Goal: Task Accomplishment & Management: Complete application form

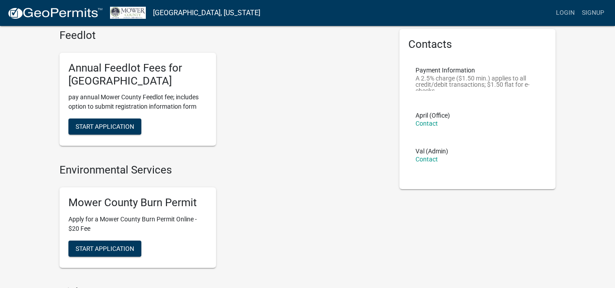
scroll to position [35, 0]
click at [108, 251] on button "Start Application" at bounding box center [104, 248] width 73 height 16
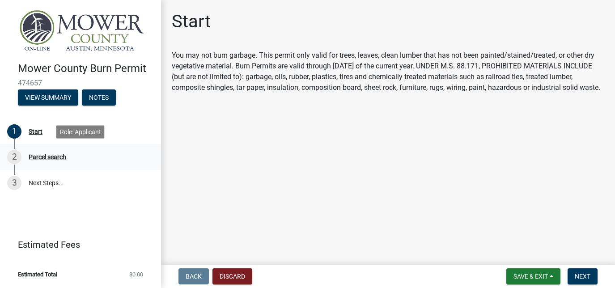
click at [46, 156] on div "Parcel search" at bounding box center [48, 157] width 38 height 6
click at [582, 282] on button "Next" at bounding box center [582, 276] width 30 height 16
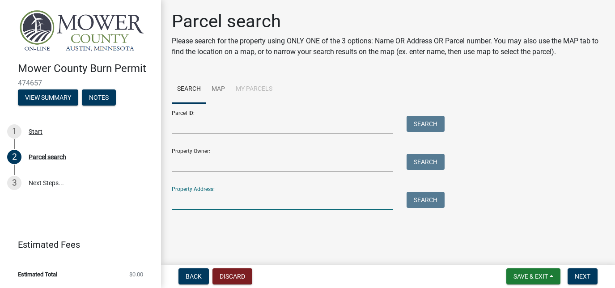
click at [249, 205] on input "Property Address:" at bounding box center [282, 201] width 221 height 18
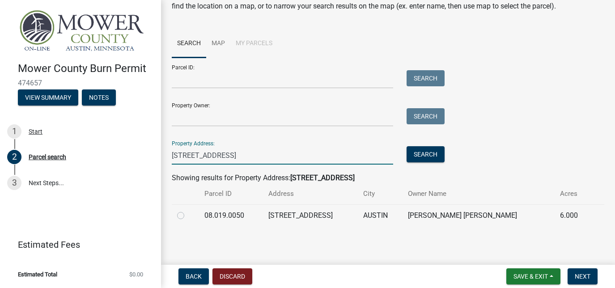
scroll to position [45, 0]
type input "[STREET_ADDRESS]"
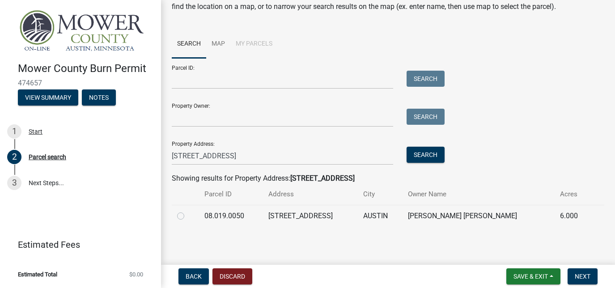
click at [188, 211] on label at bounding box center [188, 211] width 0 height 0
click at [188, 215] on input "radio" at bounding box center [191, 214] width 6 height 6
radio input "true"
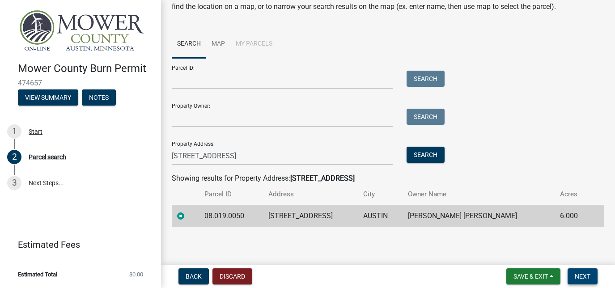
click at [592, 274] on button "Next" at bounding box center [582, 276] width 30 height 16
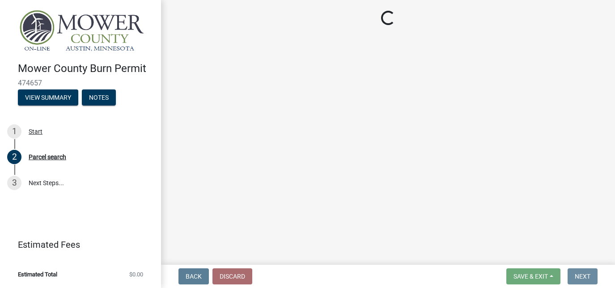
scroll to position [0, 0]
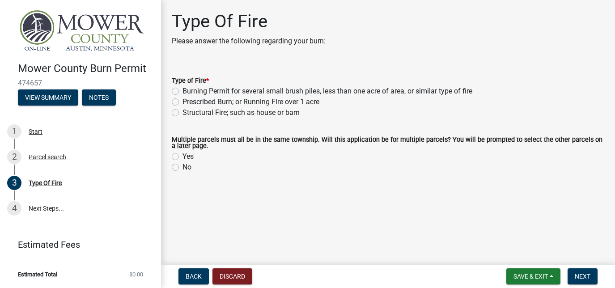
click at [182, 93] on label "Burning Permit for several small brush piles, less than one acre of area, or si…" at bounding box center [327, 91] width 290 height 11
click at [182, 92] on input "Burning Permit for several small brush piles, less than one acre of area, or si…" at bounding box center [185, 89] width 6 height 6
radio input "true"
click at [182, 156] on label "Yes" at bounding box center [187, 156] width 11 height 11
click at [182, 156] on input "Yes" at bounding box center [185, 154] width 6 height 6
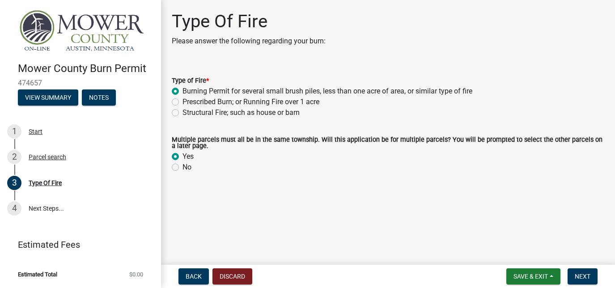
radio input "true"
click at [582, 274] on span "Next" at bounding box center [582, 276] width 16 height 7
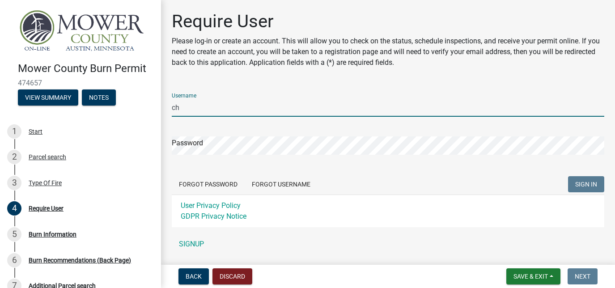
type input "c"
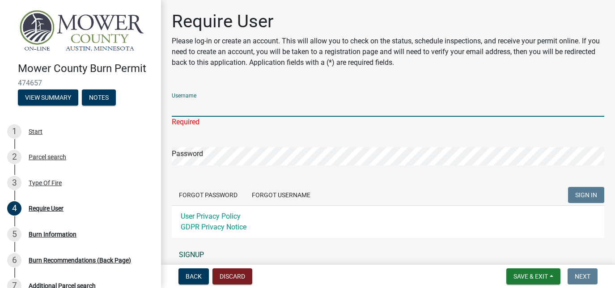
click at [183, 250] on link "SIGNUP" at bounding box center [388, 255] width 432 height 18
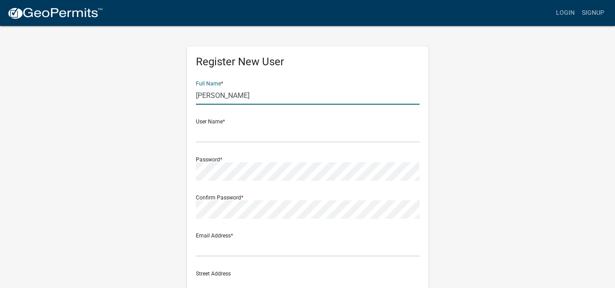
type input "[PERSON_NAME]"
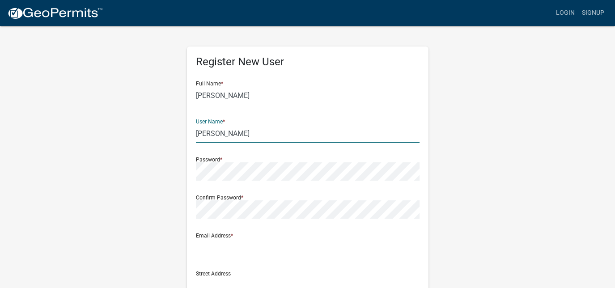
type input "[PERSON_NAME]"
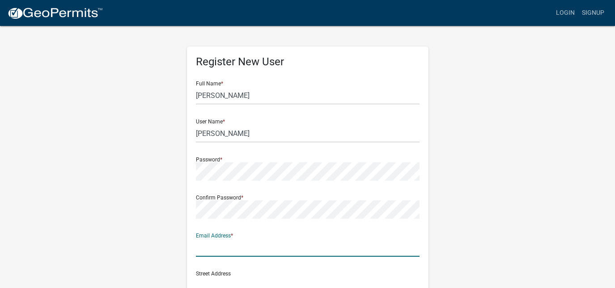
type input "[PERSON_NAME][EMAIL_ADDRESS][DOMAIN_NAME]"
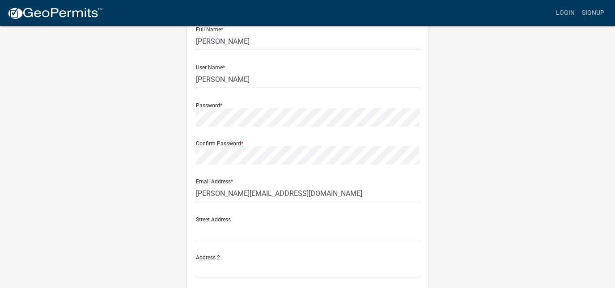
scroll to position [57, 0]
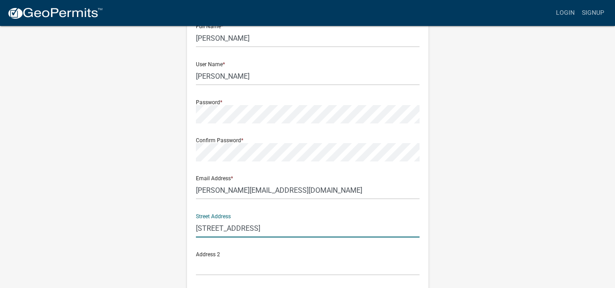
type input "[STREET_ADDRESS]"
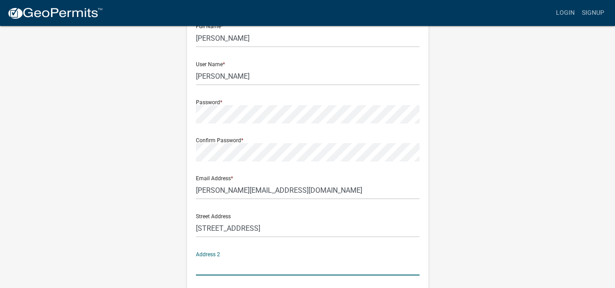
scroll to position [215, 0]
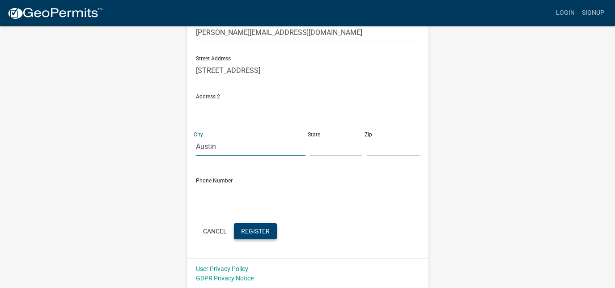
type input "Austin"
type input "MN"
type input "55912"
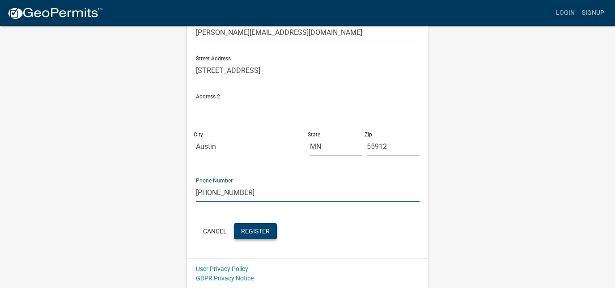
type input "[PHONE_NUMBER]"
click at [254, 231] on span "Register" at bounding box center [255, 230] width 29 height 7
click at [254, 229] on span "Register" at bounding box center [255, 230] width 29 height 7
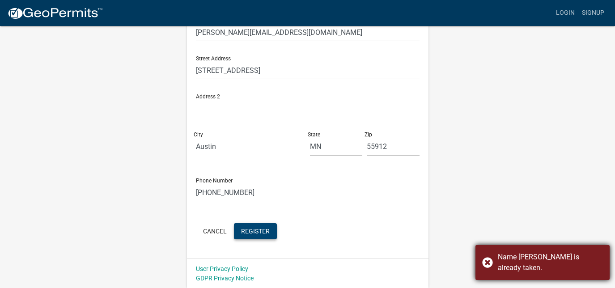
click at [496, 270] on div "Name [PERSON_NAME] is already taken." at bounding box center [542, 262] width 134 height 35
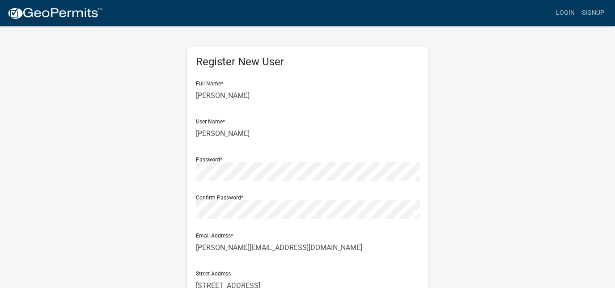
scroll to position [0, 0]
click at [241, 93] on input "[PERSON_NAME]" at bounding box center [307, 95] width 223 height 18
type input "[PERSON_NAME]"
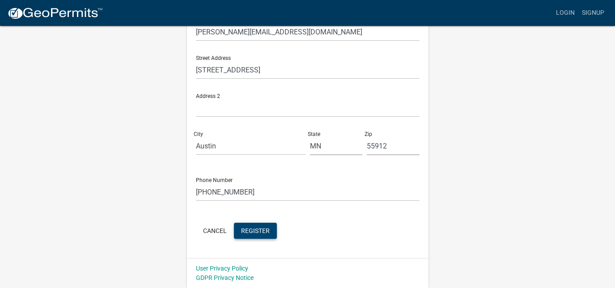
scroll to position [215, 0]
type input "chadderious"
click at [257, 228] on span "Register" at bounding box center [255, 230] width 29 height 7
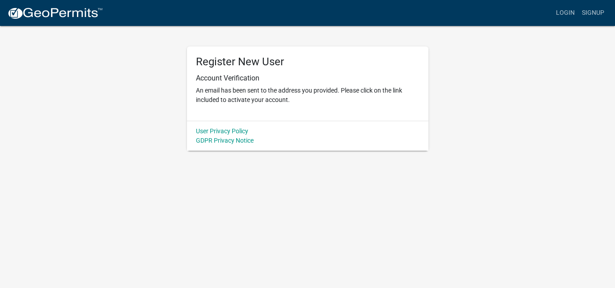
scroll to position [0, 0]
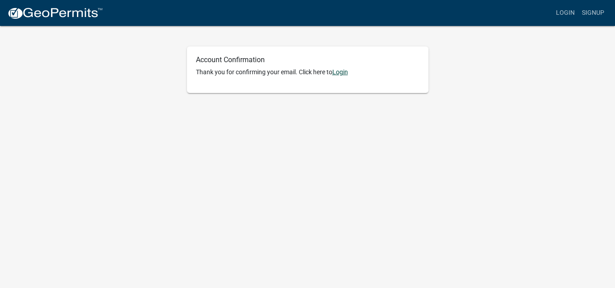
click at [341, 73] on link "Login" at bounding box center [340, 71] width 16 height 7
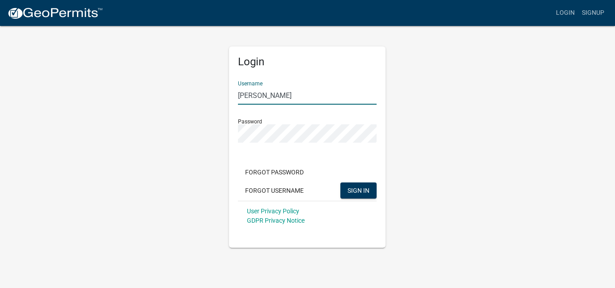
click at [287, 96] on input "[PERSON_NAME]" at bounding box center [307, 95] width 139 height 18
click at [303, 100] on input "[PERSON_NAME]" at bounding box center [307, 95] width 139 height 18
type input "chadderious"
click at [356, 189] on span "SIGN IN" at bounding box center [358, 189] width 22 height 7
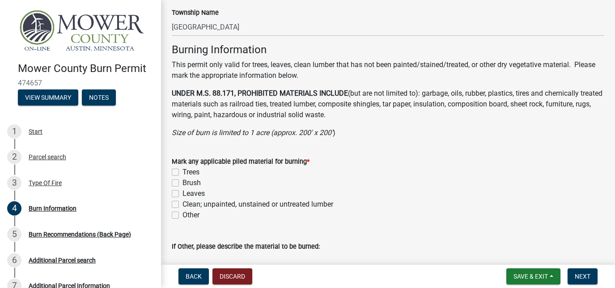
scroll to position [594, 0]
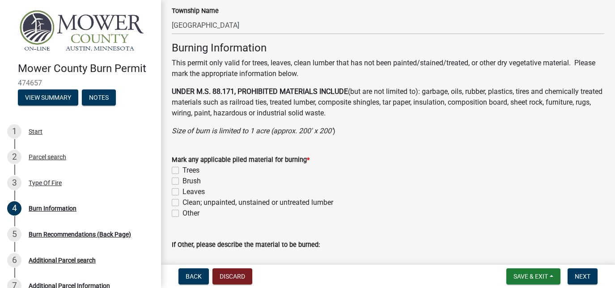
click at [182, 168] on label "Trees" at bounding box center [190, 170] width 17 height 11
click at [182, 168] on input "Trees" at bounding box center [185, 168] width 6 height 6
checkbox input "true"
checkbox input "false"
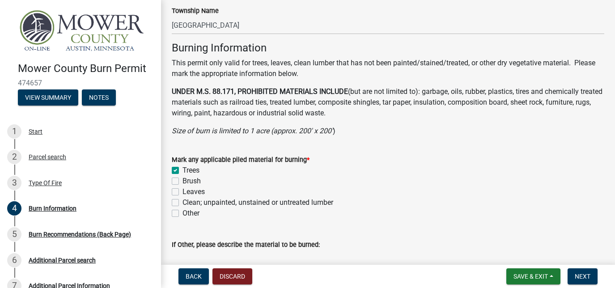
checkbox input "false"
click at [182, 179] on label "Brush" at bounding box center [191, 181] width 18 height 11
click at [182, 179] on input "Brush" at bounding box center [185, 179] width 6 height 6
checkbox input "true"
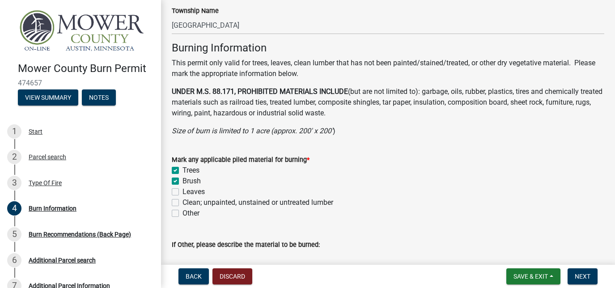
checkbox input "true"
checkbox input "false"
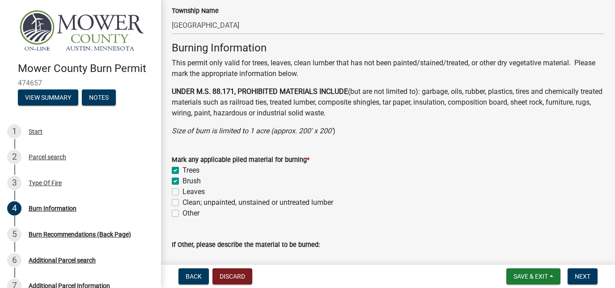
click at [182, 202] on label "Clean; unpainted, unstained or untreated lumber" at bounding box center [257, 202] width 151 height 11
click at [182, 202] on input "Clean; unpainted, unstained or untreated lumber" at bounding box center [185, 200] width 6 height 6
checkbox input "true"
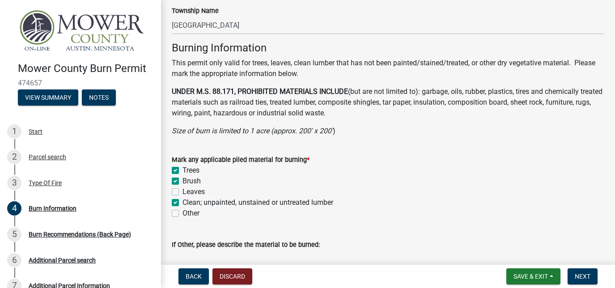
checkbox input "false"
checkbox input "true"
checkbox input "false"
click at [182, 192] on label "Leaves" at bounding box center [193, 191] width 22 height 11
click at [182, 192] on input "Leaves" at bounding box center [185, 189] width 6 height 6
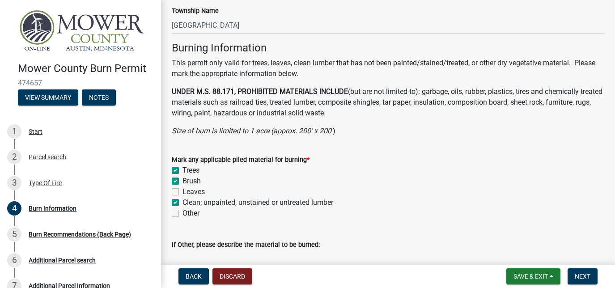
checkbox input "true"
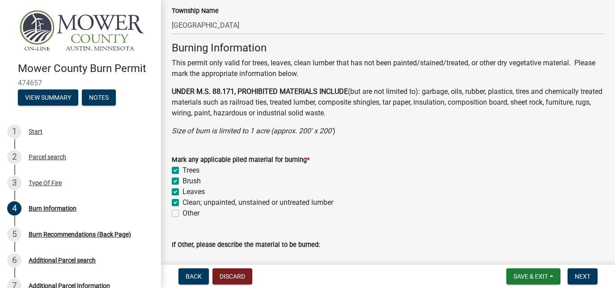
checkbox input "false"
click at [182, 198] on label "Clean; unpainted, unstained or untreated lumber" at bounding box center [257, 202] width 151 height 11
click at [182, 198] on input "Clean; unpainted, unstained or untreated lumber" at bounding box center [185, 200] width 6 height 6
checkbox input "false"
checkbox input "true"
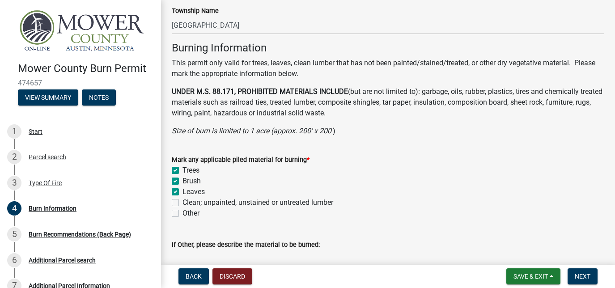
checkbox input "true"
checkbox input "false"
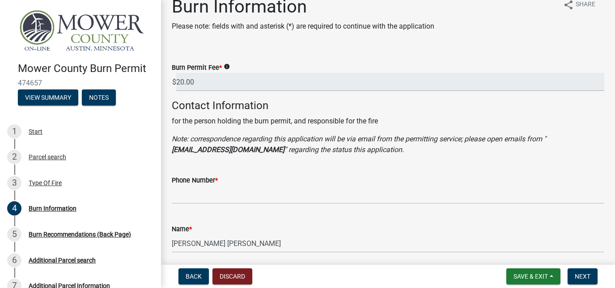
scroll to position [3, 0]
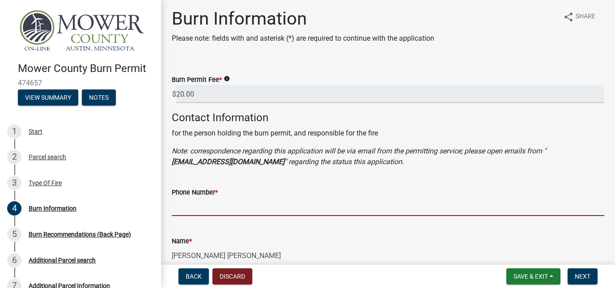
click at [240, 211] on input "Phone Number *" at bounding box center [388, 207] width 432 height 18
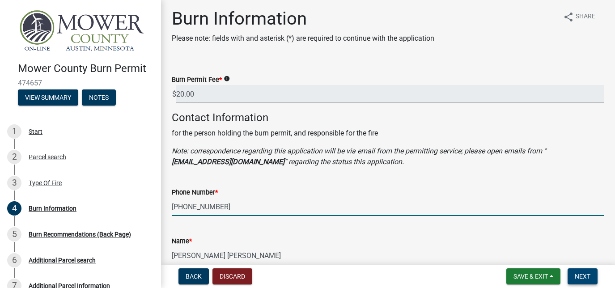
type input "[PHONE_NUMBER]"
click at [583, 273] on span "Next" at bounding box center [582, 276] width 16 height 7
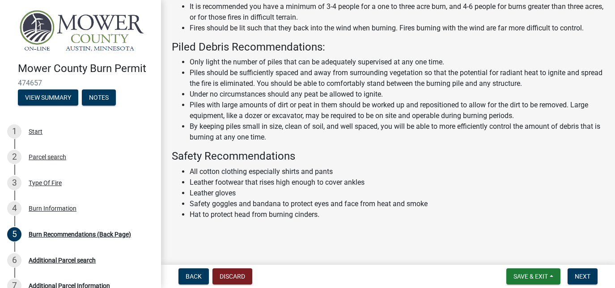
scroll to position [228, 0]
click at [578, 273] on span "Next" at bounding box center [582, 276] width 16 height 7
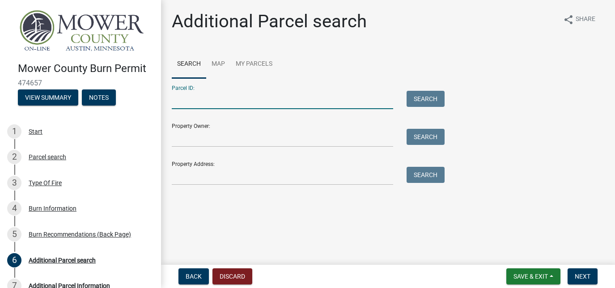
click at [304, 101] on input "Parcel ID:" at bounding box center [282, 100] width 221 height 18
click at [274, 140] on input "Property Owner:" at bounding box center [282, 138] width 221 height 18
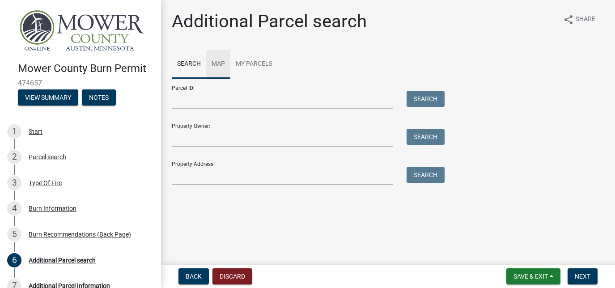
click at [225, 63] on link "Map" at bounding box center [218, 64] width 24 height 29
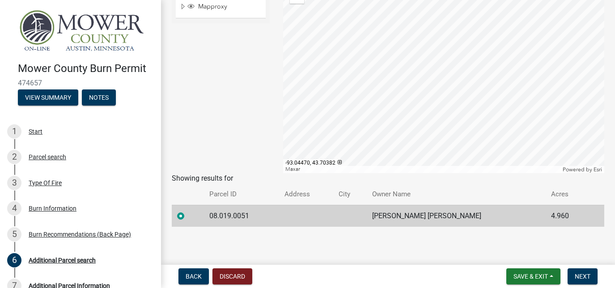
scroll to position [122, 0]
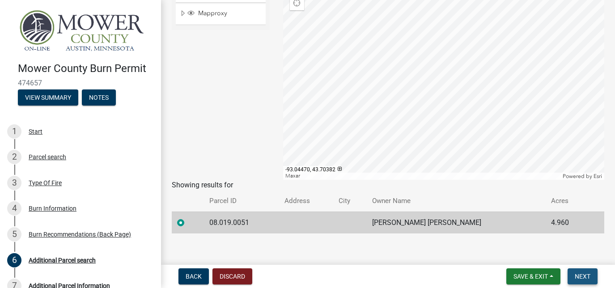
click at [585, 276] on span "Next" at bounding box center [582, 276] width 16 height 7
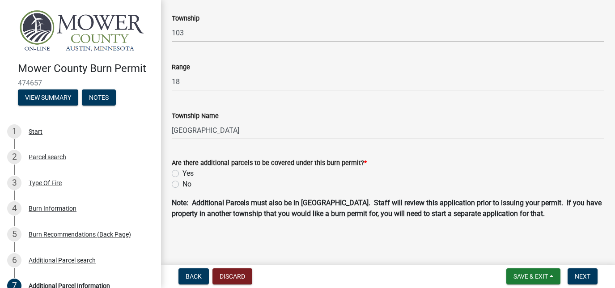
scroll to position [147, 0]
click at [182, 186] on label "No" at bounding box center [186, 184] width 9 height 11
click at [182, 185] on input "No" at bounding box center [185, 182] width 6 height 6
radio input "true"
click at [573, 277] on button "Next" at bounding box center [582, 276] width 30 height 16
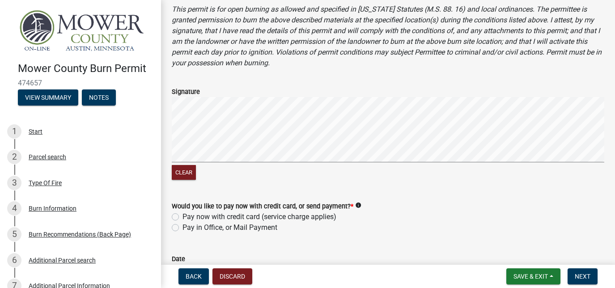
scroll to position [380, 0]
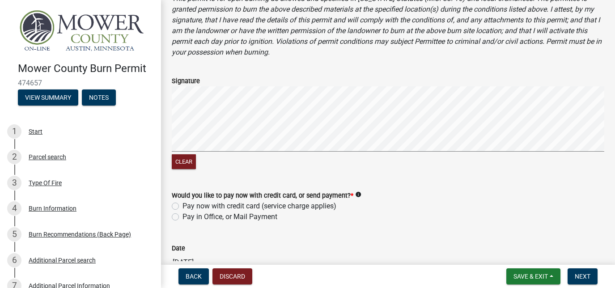
click at [182, 205] on label "Pay now with credit card (service charge applies)" at bounding box center [259, 206] width 154 height 11
click at [182, 205] on input "Pay now with credit card (service charge applies)" at bounding box center [185, 204] width 6 height 6
radio input "true"
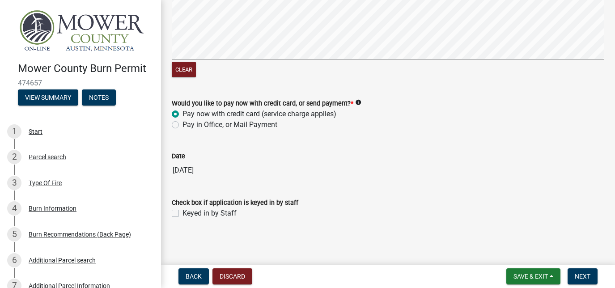
scroll to position [472, 0]
click at [577, 275] on span "Next" at bounding box center [582, 276] width 16 height 7
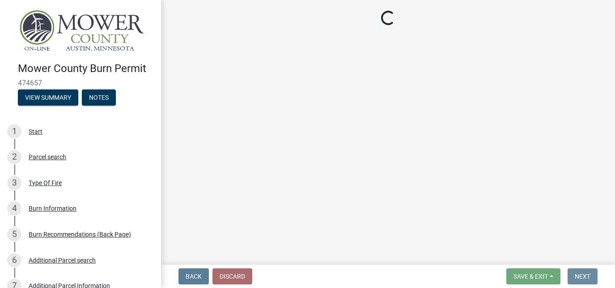
scroll to position [0, 0]
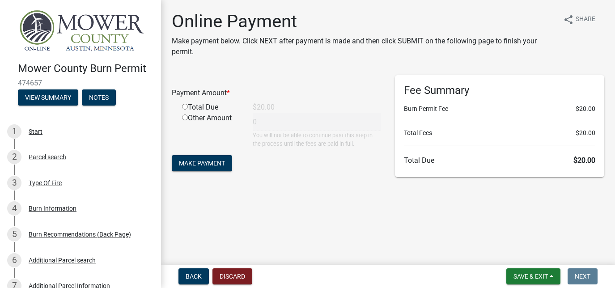
click at [186, 109] on input "radio" at bounding box center [185, 107] width 6 height 6
radio input "true"
type input "20"
click at [215, 164] on span "Make Payment" at bounding box center [202, 163] width 46 height 7
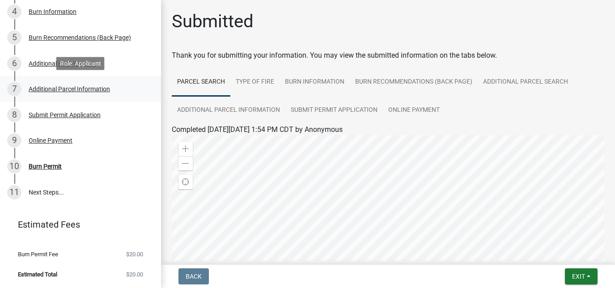
scroll to position [197, 0]
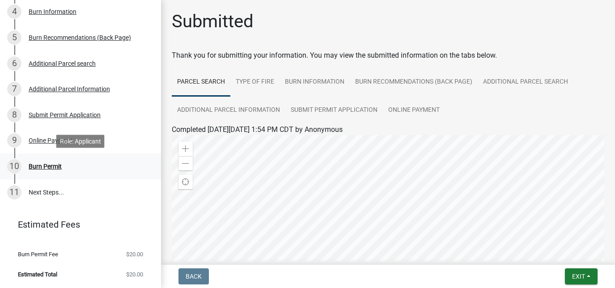
click at [51, 166] on div "Burn Permit" at bounding box center [45, 166] width 33 height 6
click at [14, 163] on div "10" at bounding box center [14, 166] width 14 height 14
click at [50, 188] on link "11 Next Steps..." at bounding box center [80, 192] width 161 height 26
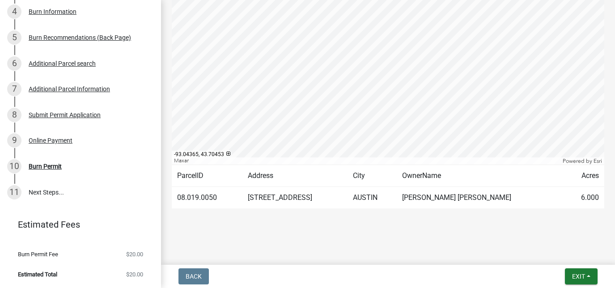
scroll to position [0, 0]
click at [590, 278] on button "Exit" at bounding box center [580, 276] width 33 height 16
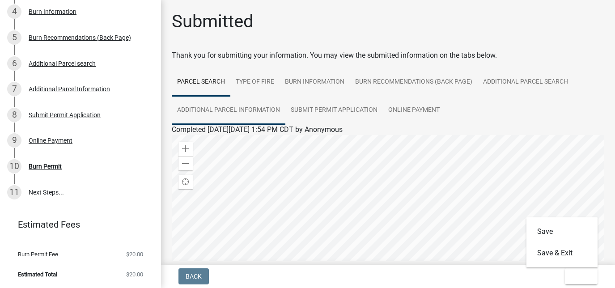
click at [240, 106] on link "Additional Parcel Information" at bounding box center [229, 110] width 114 height 29
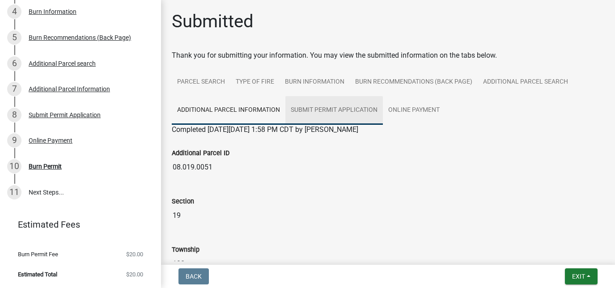
click at [340, 107] on link "Submit Permit Application" at bounding box center [333, 110] width 97 height 29
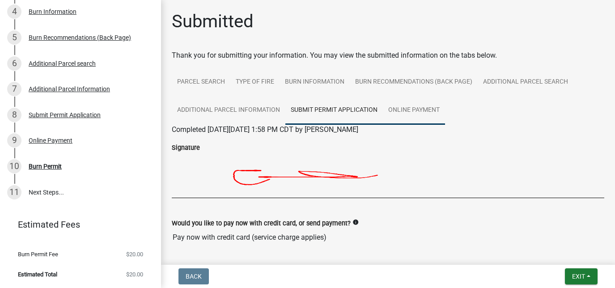
click at [408, 112] on link "Online Payment" at bounding box center [414, 110] width 62 height 29
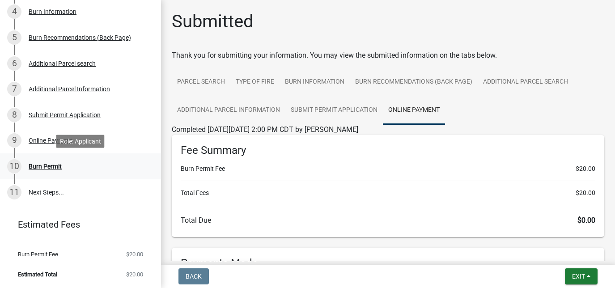
click at [60, 164] on div "Burn Permit" at bounding box center [45, 166] width 33 height 6
click at [55, 191] on link "11 Next Steps..." at bounding box center [80, 192] width 161 height 26
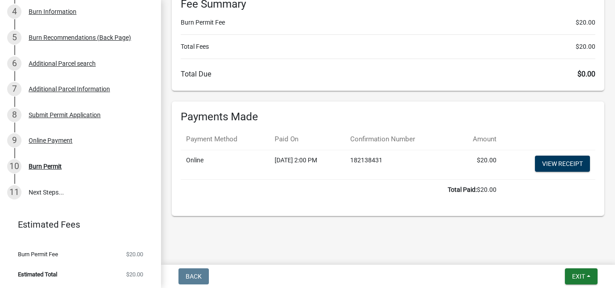
scroll to position [145, 0]
click at [588, 277] on button "Exit" at bounding box center [580, 276] width 33 height 16
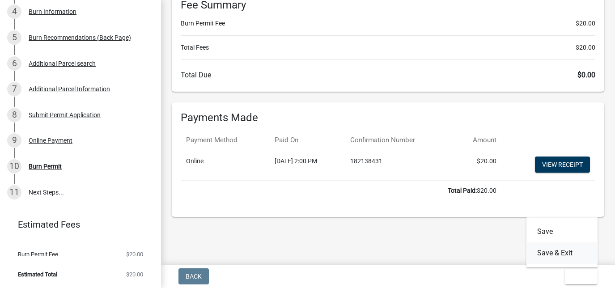
click at [562, 255] on button "Save & Exit" at bounding box center [562, 252] width 72 height 21
